Goal: Task Accomplishment & Management: Manage account settings

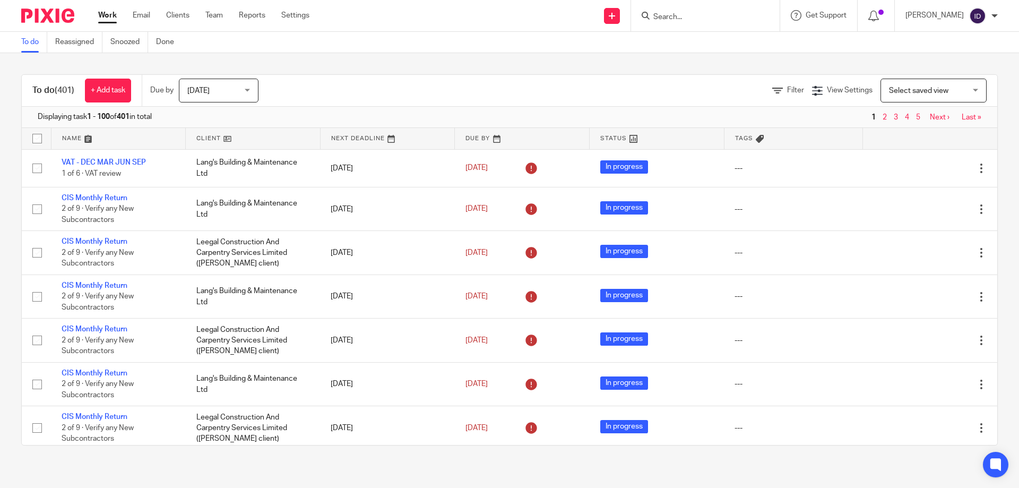
click at [720, 19] on input "Search" at bounding box center [700, 18] width 96 height 10
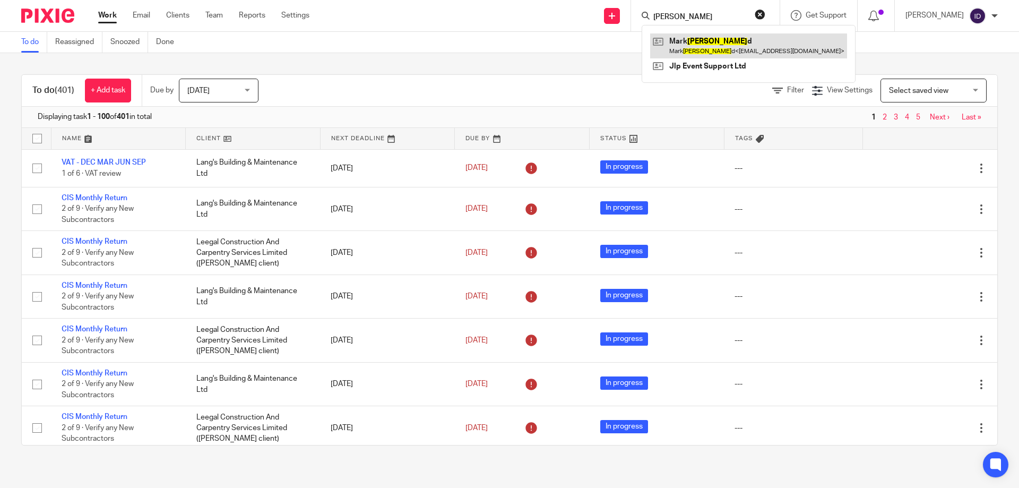
type input "pickar"
click at [719, 45] on link at bounding box center [748, 45] width 197 height 24
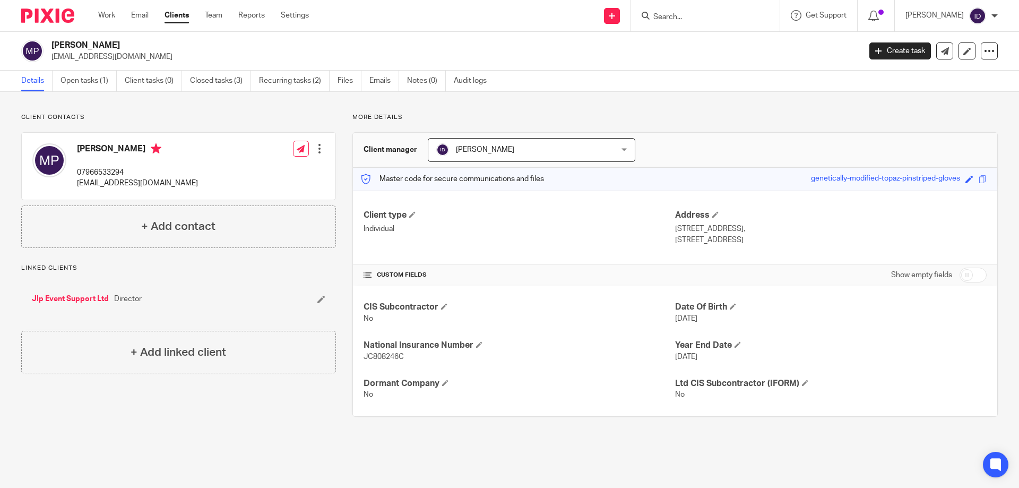
click at [698, 20] on input "Search" at bounding box center [700, 18] width 96 height 10
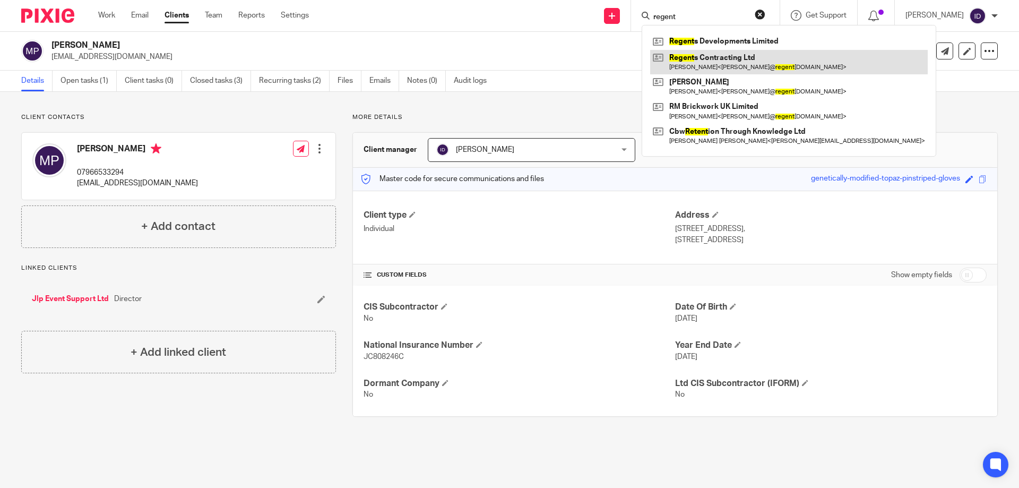
type input "regent"
click at [709, 60] on link at bounding box center [789, 62] width 278 height 24
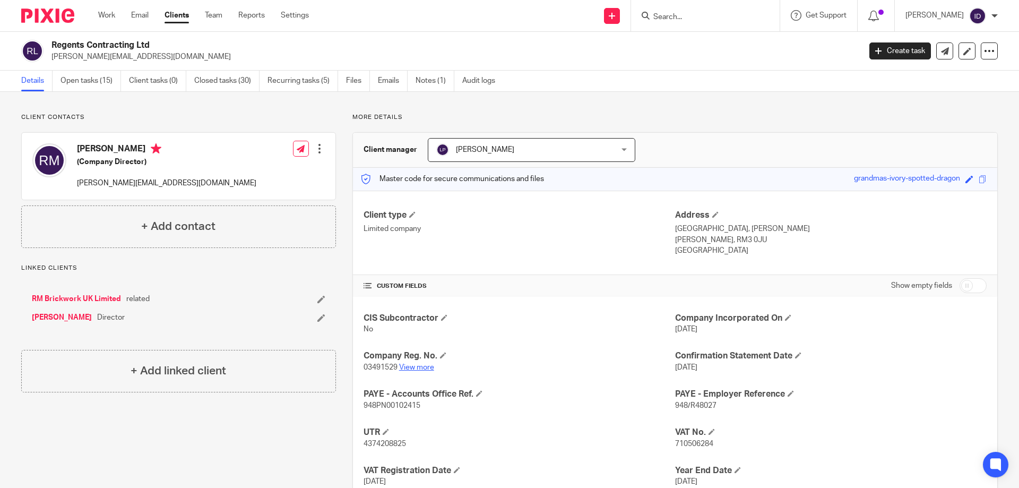
click at [423, 368] on link "View more" at bounding box center [416, 366] width 35 height 7
click at [83, 79] on link "Open tasks (15)" at bounding box center [90, 81] width 60 height 21
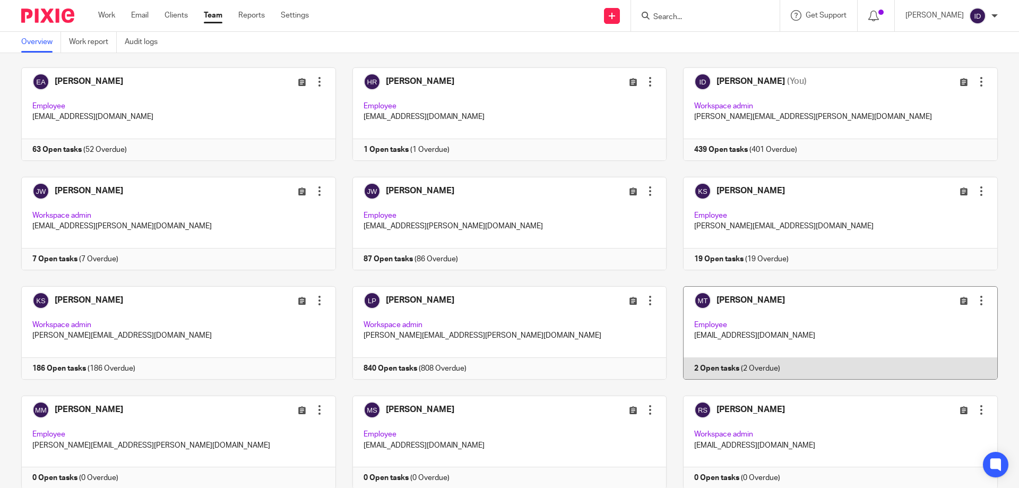
scroll to position [413, 0]
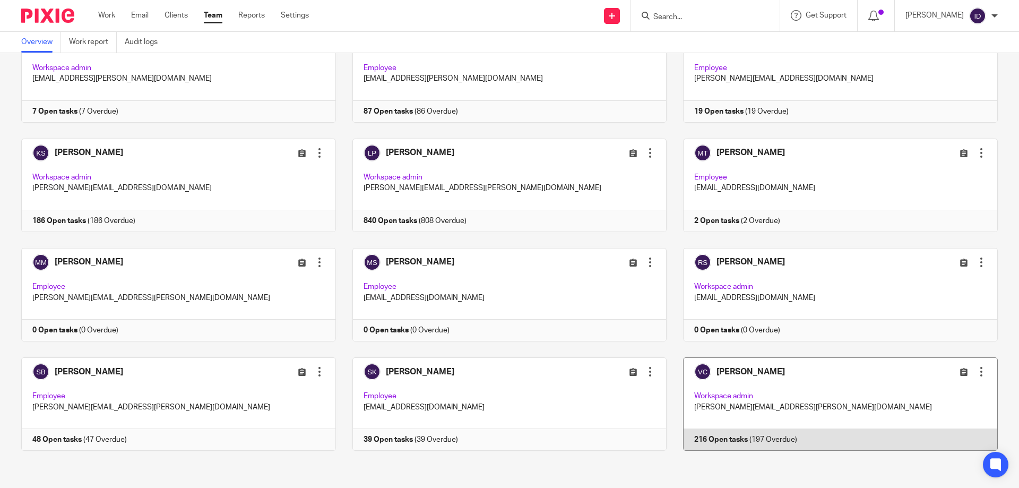
click at [752, 372] on link at bounding box center [831, 403] width 331 height 93
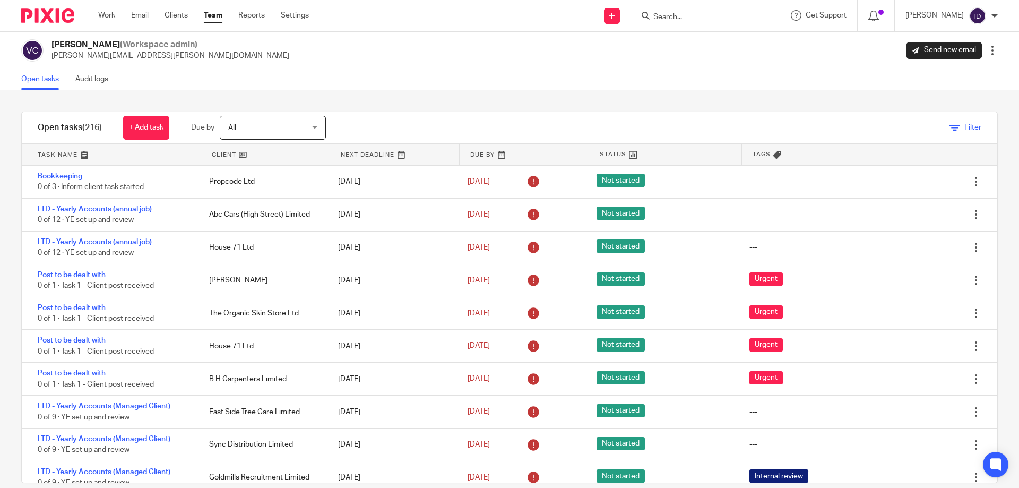
click at [964, 128] on span "Filter" at bounding box center [972, 127] width 17 height 7
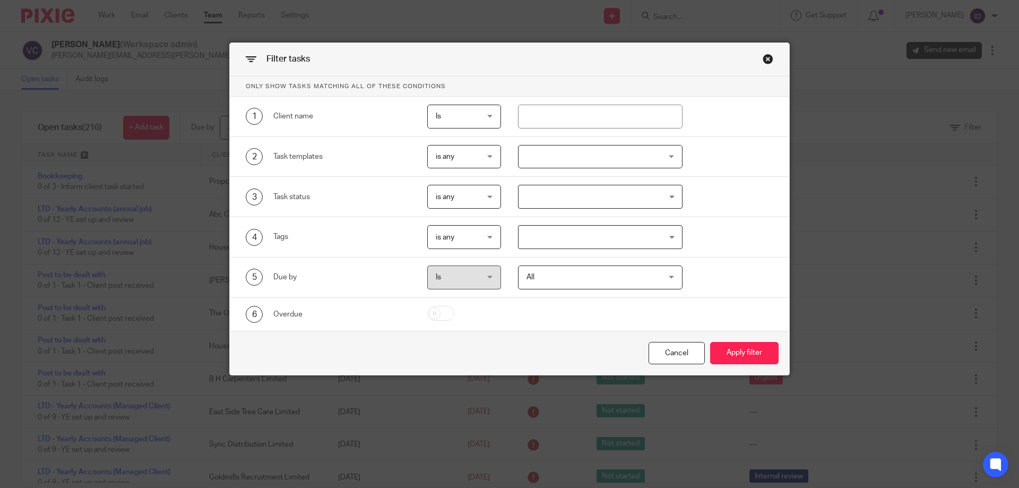
click at [592, 157] on div at bounding box center [600, 157] width 165 height 24
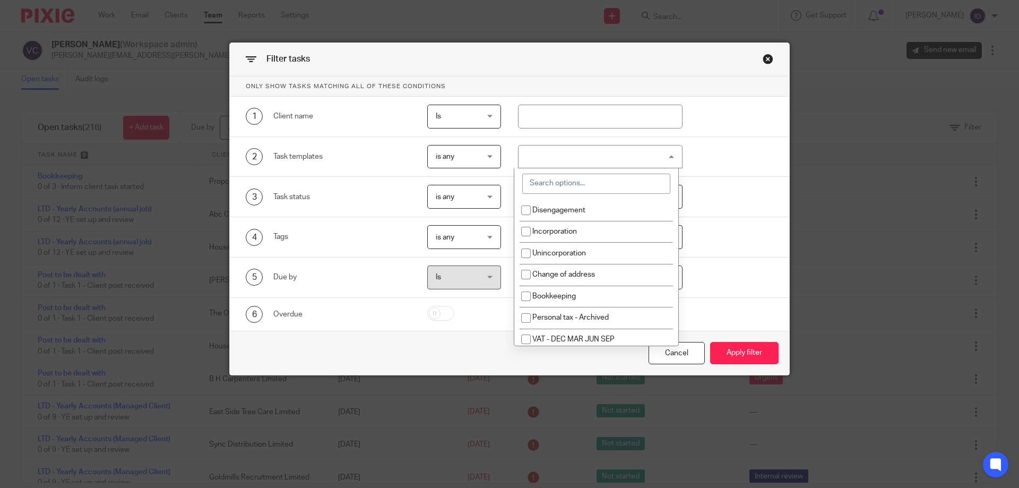
scroll to position [53, 0]
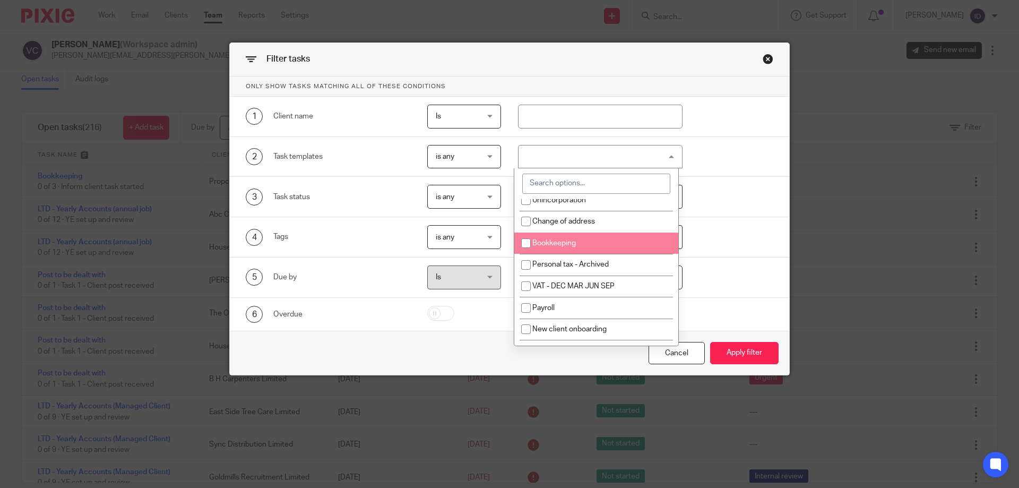
click at [575, 182] on input "search" at bounding box center [596, 184] width 148 height 20
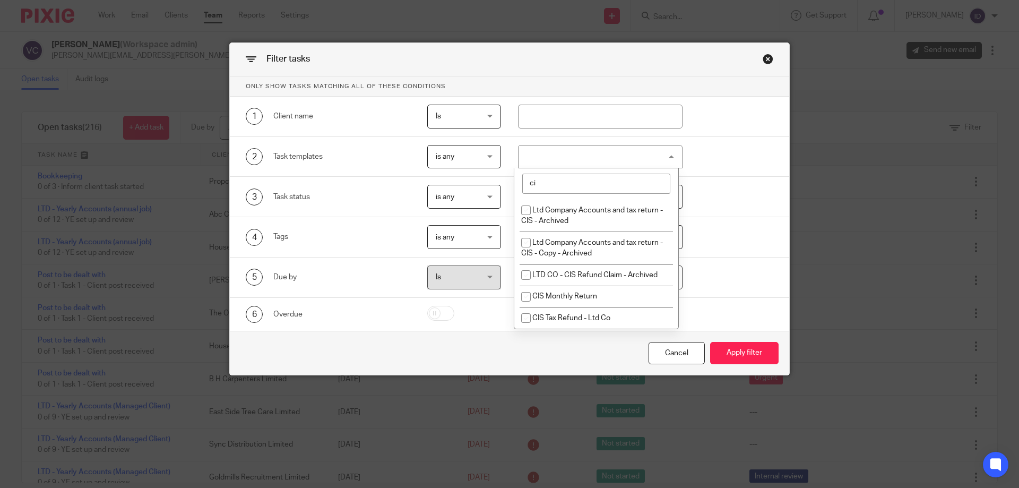
scroll to position [0, 0]
type input "cis"
click at [522, 296] on input "checkbox" at bounding box center [526, 297] width 20 height 20
checkbox input "true"
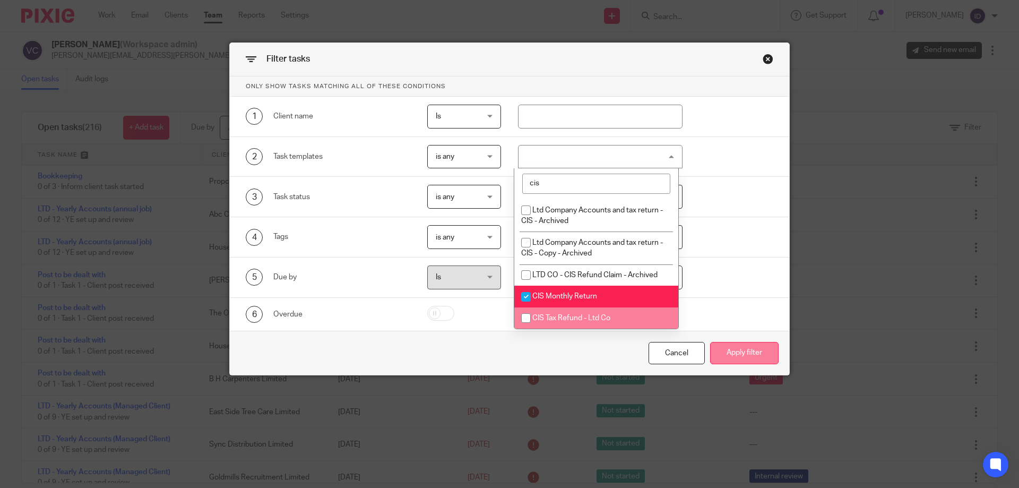
click at [733, 353] on button "Apply filter" at bounding box center [744, 353] width 68 height 23
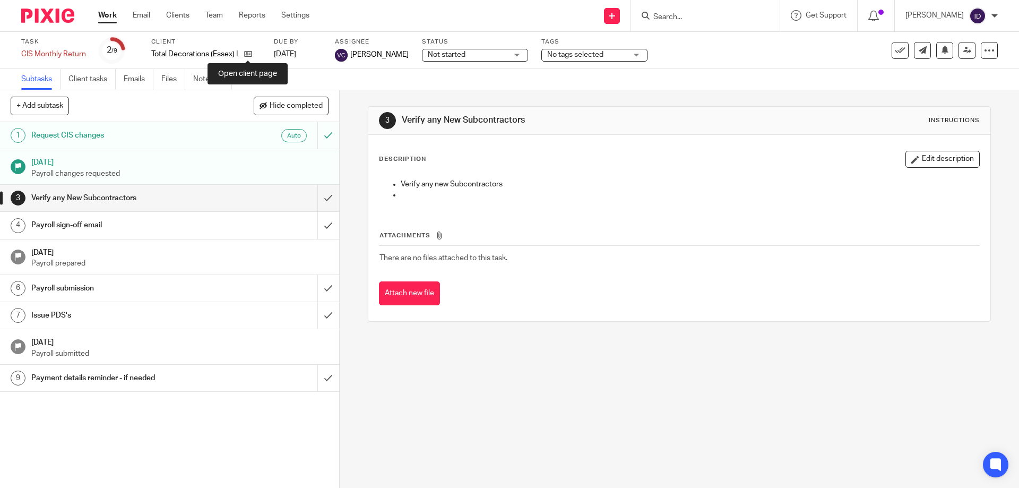
click at [246, 56] on icon at bounding box center [248, 54] width 8 height 8
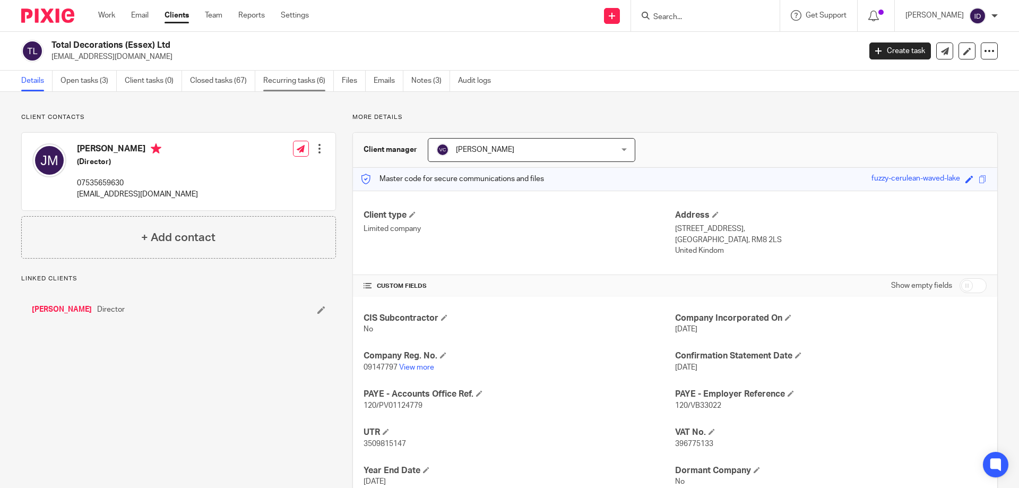
click at [293, 81] on link "Recurring tasks (6)" at bounding box center [298, 81] width 71 height 21
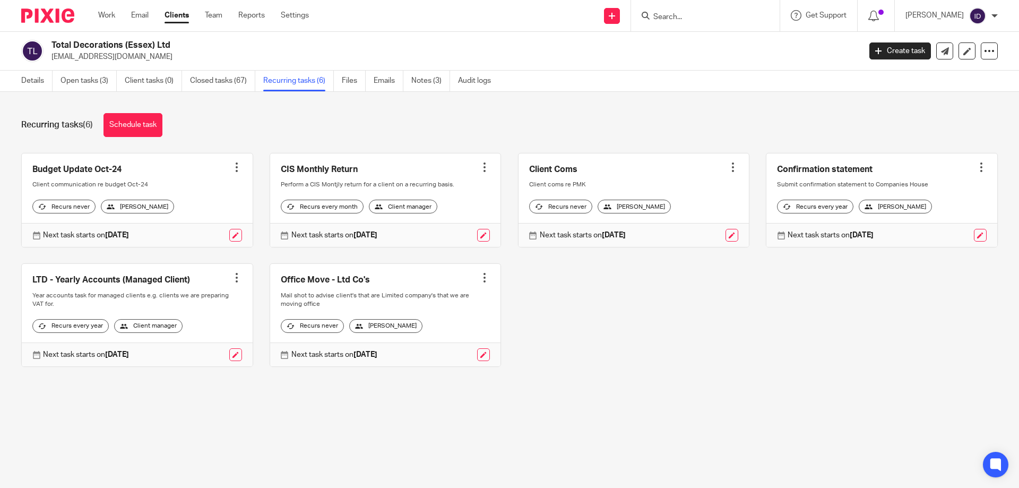
click at [91, 81] on link "Open tasks (3)" at bounding box center [88, 81] width 56 height 21
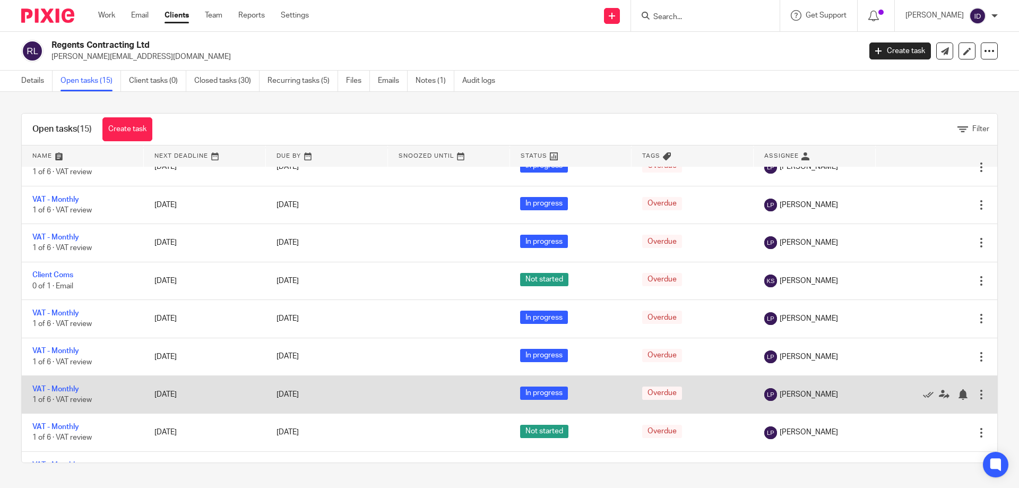
scroll to position [305, 0]
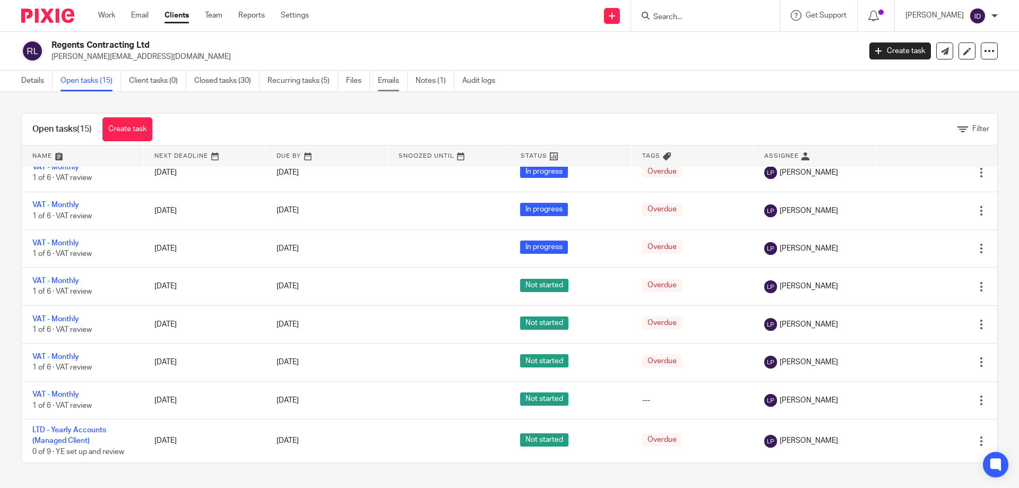
click at [380, 79] on link "Emails" at bounding box center [393, 81] width 30 height 21
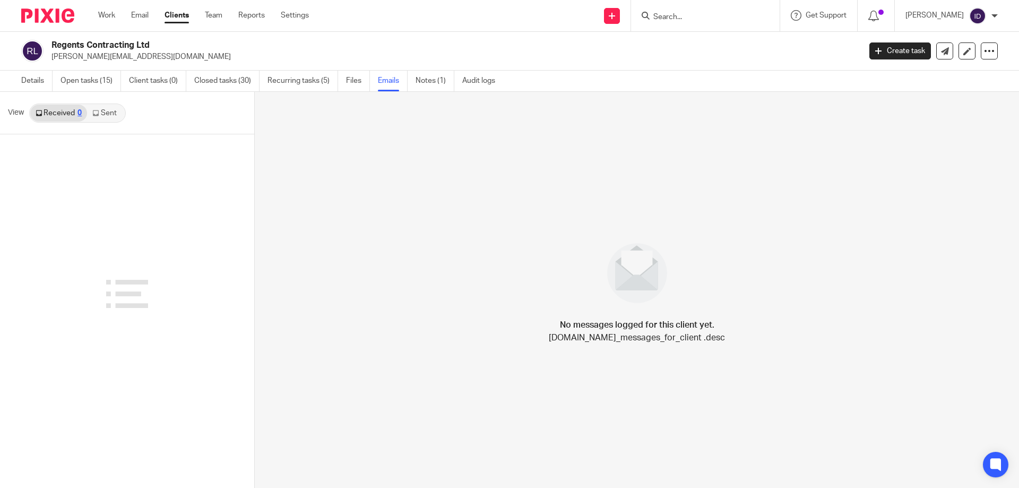
click at [113, 113] on link "Sent" at bounding box center [105, 113] width 37 height 17
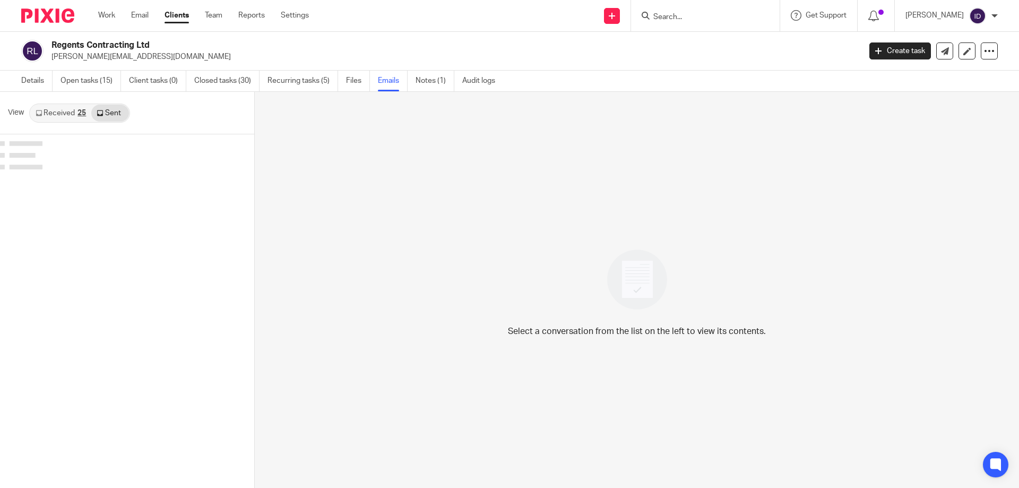
click at [53, 109] on link "Received 25" at bounding box center [60, 113] width 61 height 17
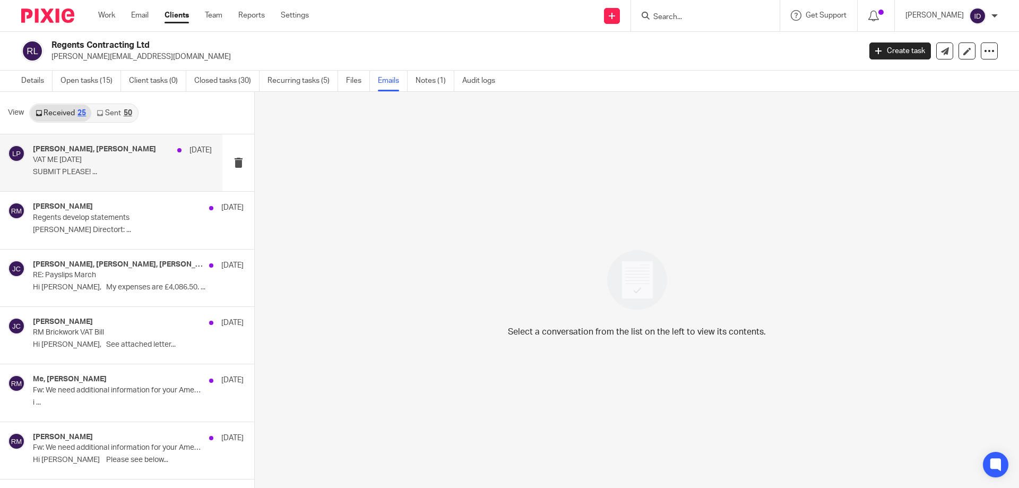
click at [117, 166] on div "[PERSON_NAME], [PERSON_NAME] [DATE] VAT ME [DATE] SUBMIT PLEASE! ..." at bounding box center [122, 163] width 179 height 36
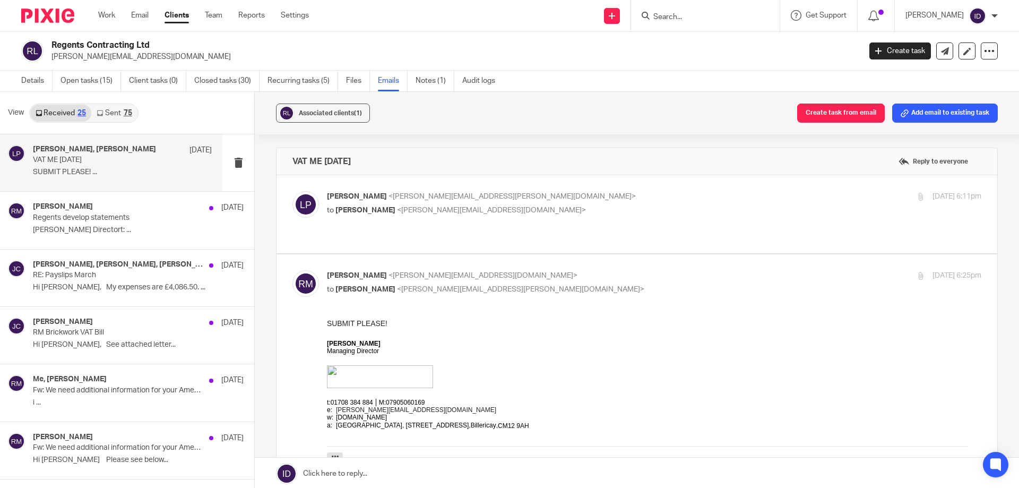
click at [514, 206] on p "to [PERSON_NAME] <[PERSON_NAME][EMAIL_ADDRESS][DOMAIN_NAME]>" at bounding box center [545, 210] width 436 height 11
checkbox input "true"
